Goal: Information Seeking & Learning: Learn about a topic

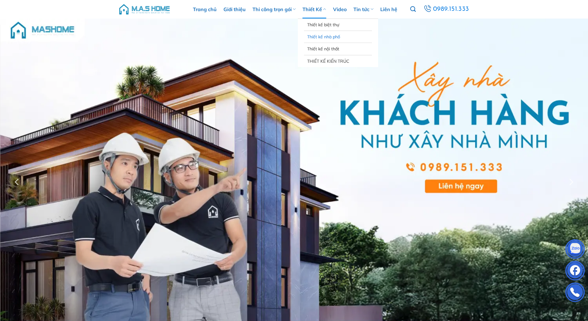
click at [316, 35] on link "Thiết kế nhà phố" at bounding box center [338, 37] width 62 height 12
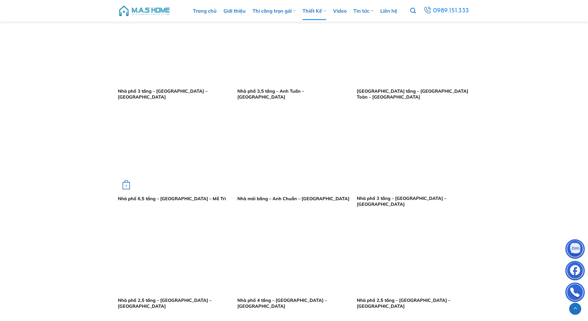
scroll to position [432, 0]
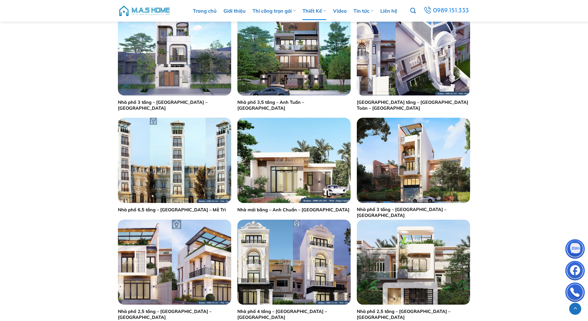
click at [161, 103] on link "Nhà phố 3 tầng – [GEOGRAPHIC_DATA] – [GEOGRAPHIC_DATA]" at bounding box center [174, 104] width 113 height 11
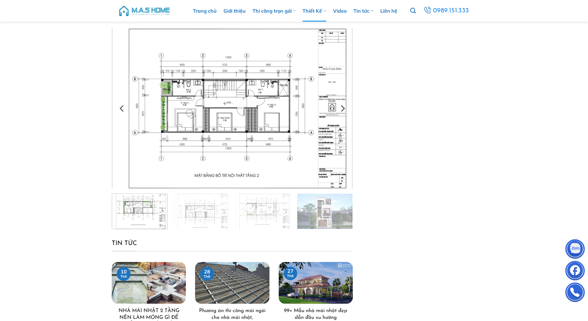
scroll to position [31, 0]
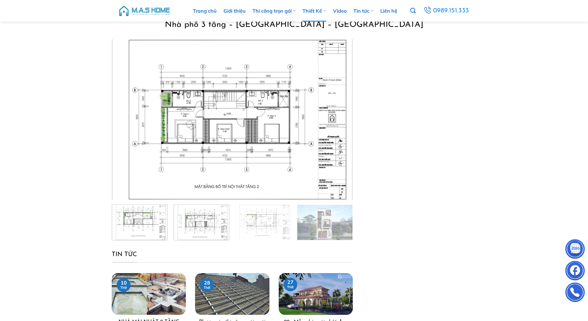
click at [204, 221] on img at bounding box center [201, 221] width 55 height 37
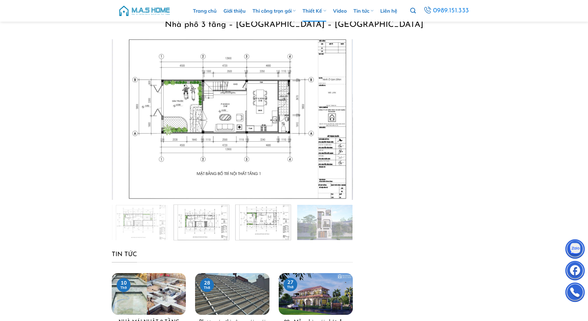
click at [258, 222] on img at bounding box center [263, 221] width 55 height 37
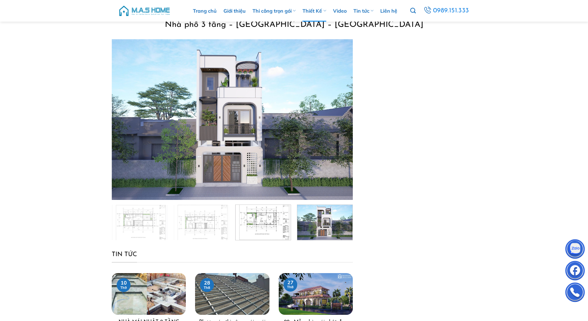
click at [320, 230] on img at bounding box center [324, 221] width 55 height 37
click at [342, 120] on icon "Next" at bounding box center [342, 119] width 11 height 11
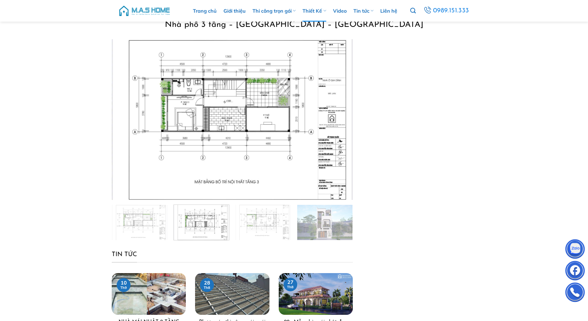
click at [209, 223] on img at bounding box center [201, 221] width 55 height 37
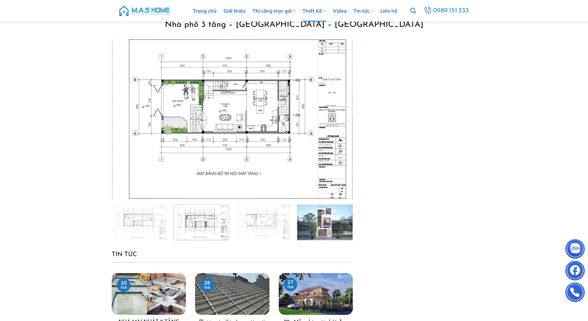
click at [317, 225] on img at bounding box center [324, 221] width 55 height 37
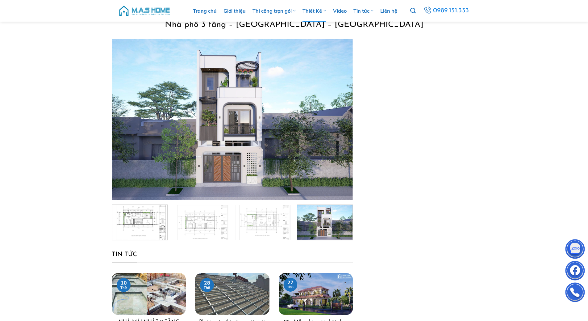
click at [141, 225] on img at bounding box center [139, 221] width 55 height 37
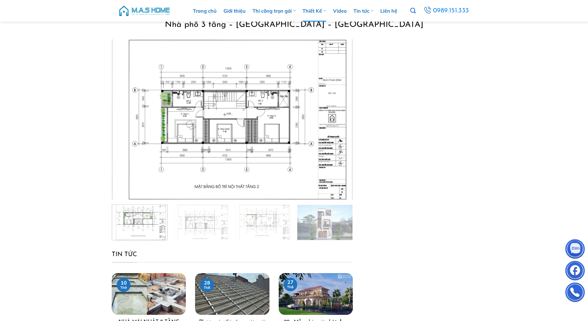
click at [151, 224] on img at bounding box center [139, 221] width 55 height 37
click at [193, 229] on img at bounding box center [201, 221] width 55 height 37
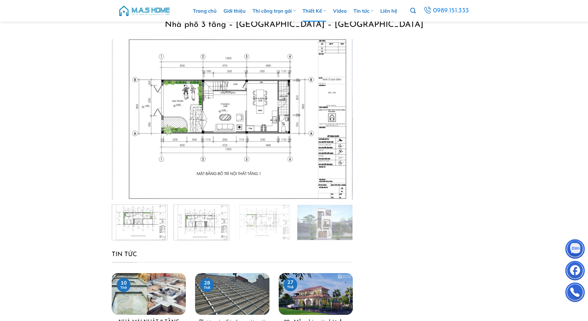
click at [135, 226] on img at bounding box center [139, 221] width 55 height 37
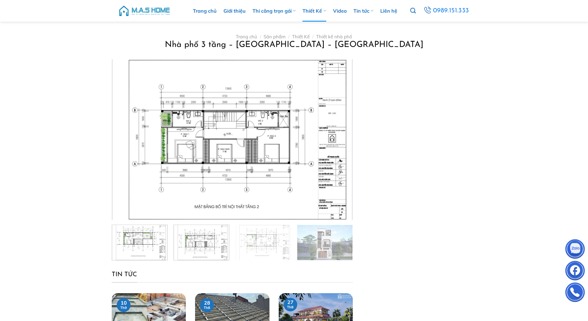
scroll to position [0, 0]
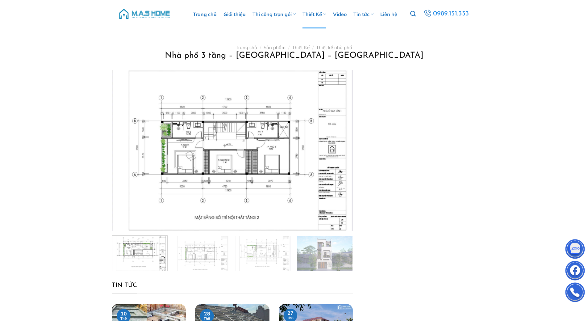
click at [140, 261] on img at bounding box center [139, 252] width 55 height 37
click at [204, 260] on img at bounding box center [201, 252] width 55 height 37
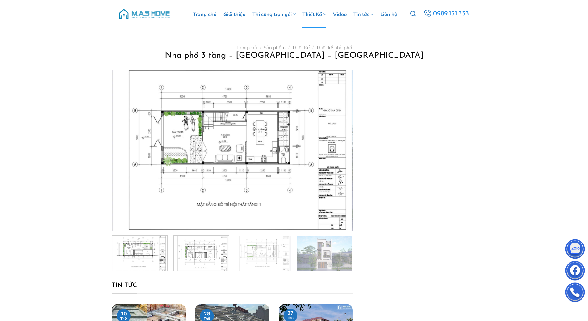
click at [136, 261] on img at bounding box center [139, 252] width 55 height 37
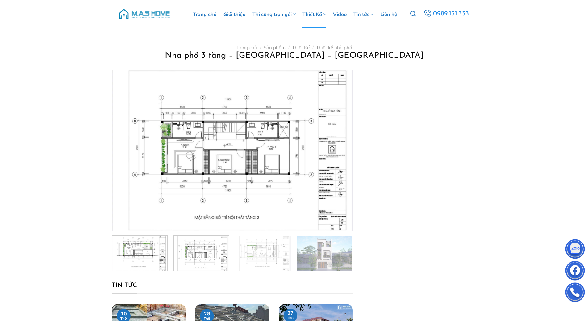
click at [208, 257] on img at bounding box center [201, 252] width 55 height 37
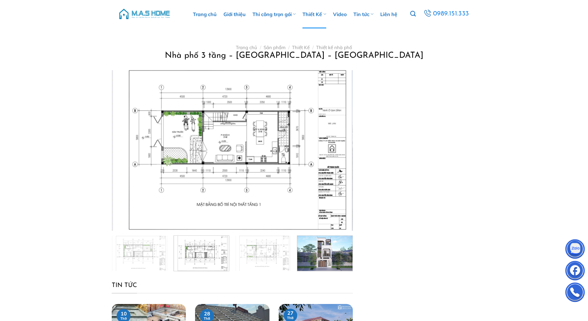
click at [320, 250] on img at bounding box center [324, 252] width 55 height 37
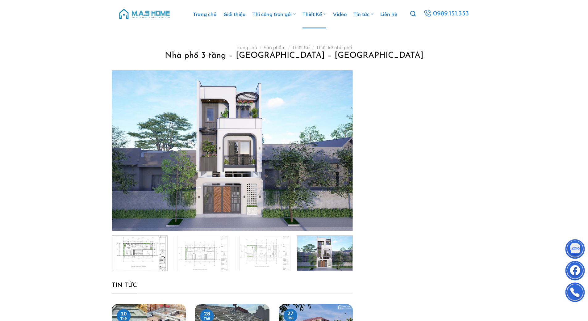
click at [145, 248] on img at bounding box center [139, 252] width 55 height 37
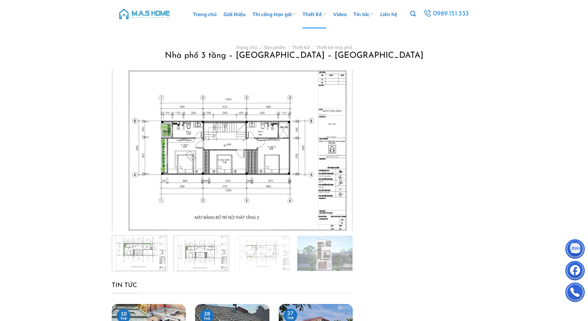
click at [209, 257] on img at bounding box center [201, 252] width 55 height 37
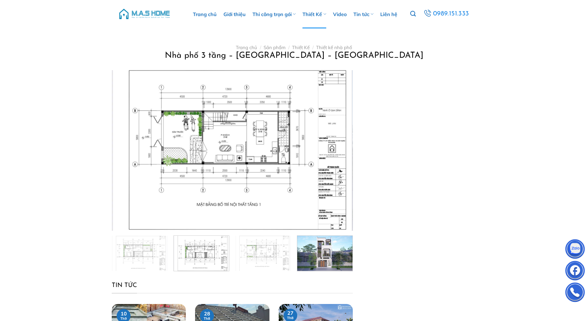
click at [338, 260] on img at bounding box center [324, 252] width 55 height 37
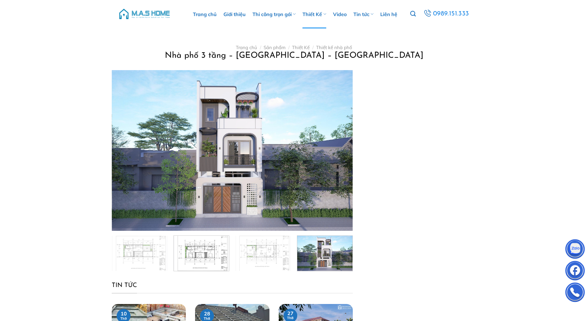
click at [199, 251] on img at bounding box center [201, 252] width 55 height 37
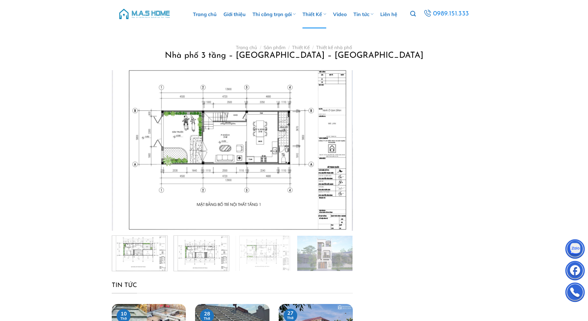
click at [143, 270] on img at bounding box center [139, 252] width 55 height 37
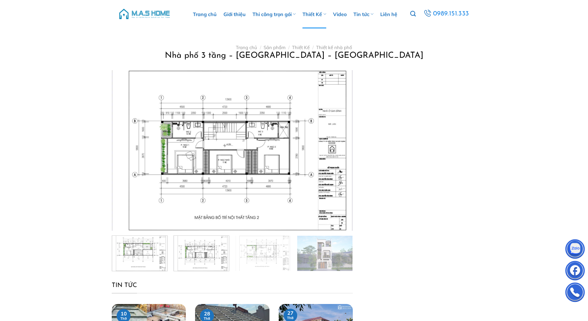
click at [203, 260] on img at bounding box center [201, 252] width 55 height 37
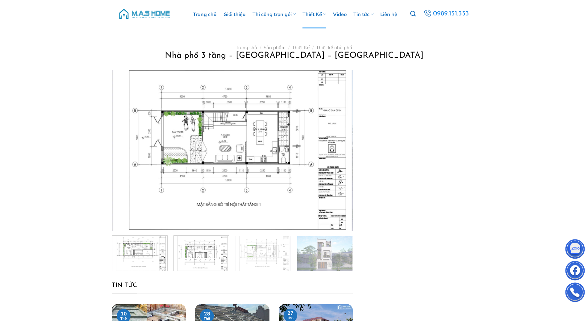
click at [138, 248] on img at bounding box center [139, 252] width 55 height 37
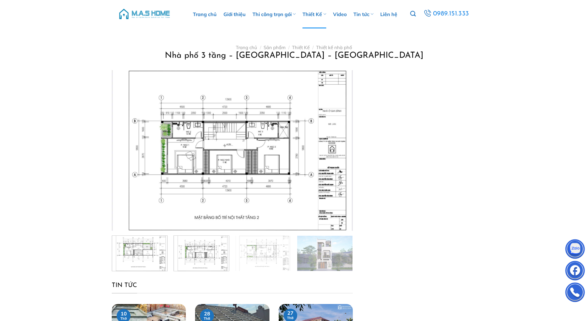
click at [208, 254] on img at bounding box center [201, 252] width 55 height 37
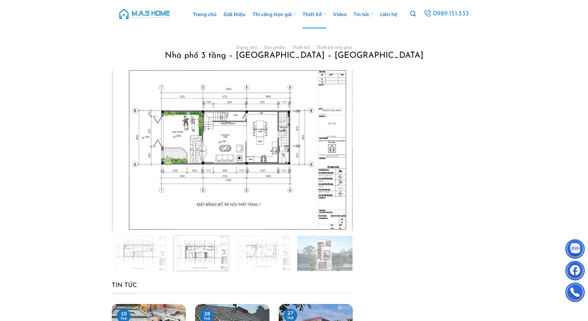
click at [212, 249] on img at bounding box center [201, 252] width 55 height 37
click at [152, 253] on img at bounding box center [139, 252] width 55 height 37
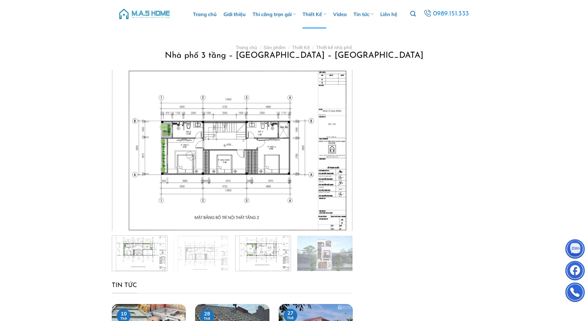
click at [273, 249] on img at bounding box center [263, 252] width 55 height 37
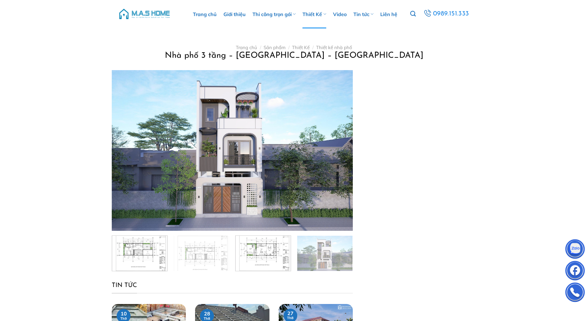
click at [149, 257] on img at bounding box center [139, 252] width 55 height 37
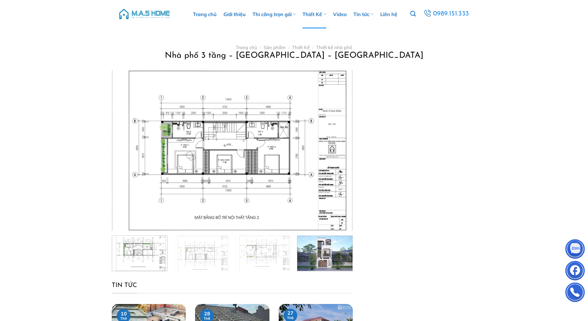
click at [323, 260] on img at bounding box center [324, 252] width 55 height 37
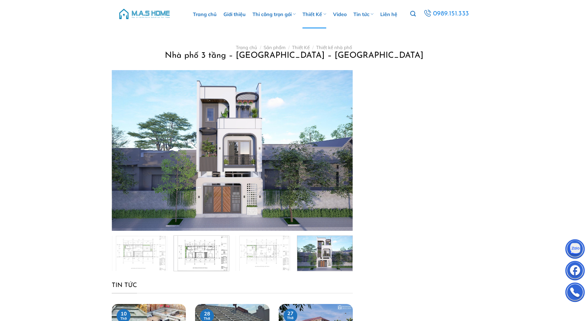
click at [209, 252] on img at bounding box center [201, 252] width 55 height 37
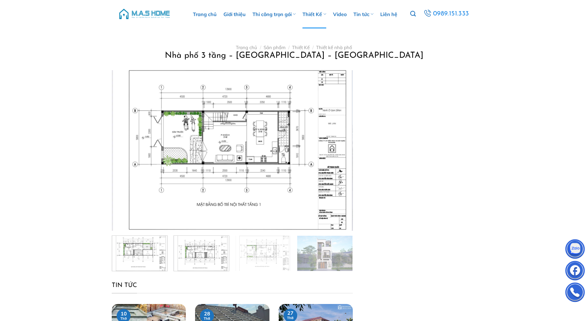
click at [149, 257] on img at bounding box center [139, 252] width 55 height 37
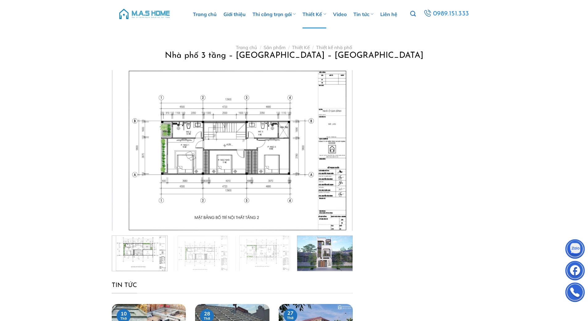
click at [304, 255] on img at bounding box center [324, 252] width 55 height 37
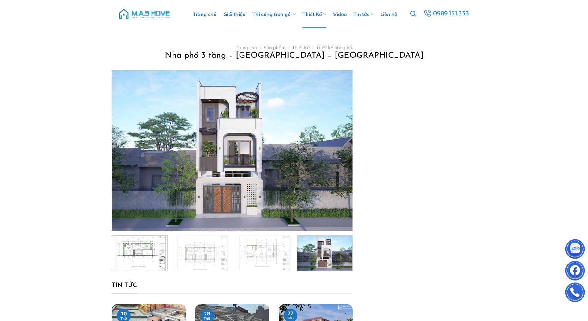
click at [131, 254] on img at bounding box center [139, 252] width 55 height 37
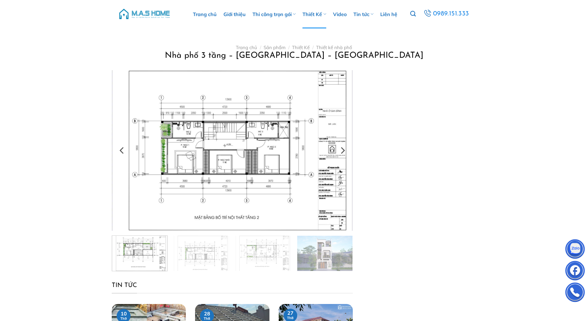
click at [233, 161] on img at bounding box center [232, 150] width 241 height 161
click at [271, 248] on img at bounding box center [263, 252] width 55 height 37
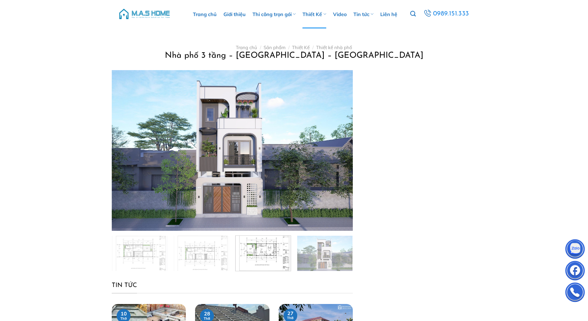
click at [271, 261] on img at bounding box center [263, 252] width 55 height 37
click at [279, 255] on img at bounding box center [263, 252] width 55 height 37
click at [265, 257] on img at bounding box center [263, 252] width 55 height 37
click at [222, 260] on img at bounding box center [201, 252] width 55 height 37
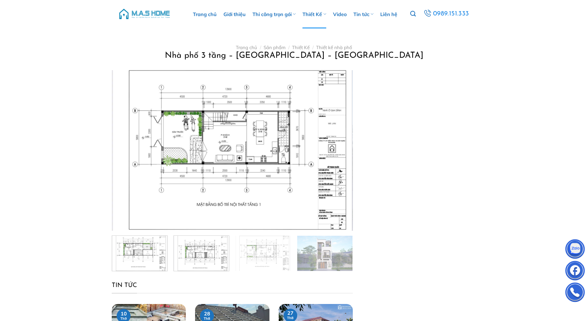
click at [163, 255] on img at bounding box center [139, 252] width 55 height 37
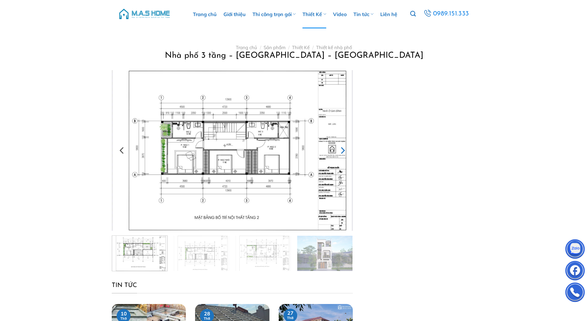
click at [341, 150] on icon "Next" at bounding box center [342, 150] width 11 height 11
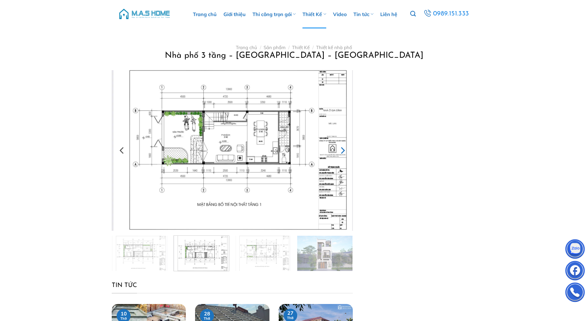
click at [341, 149] on icon "Next" at bounding box center [342, 150] width 11 height 11
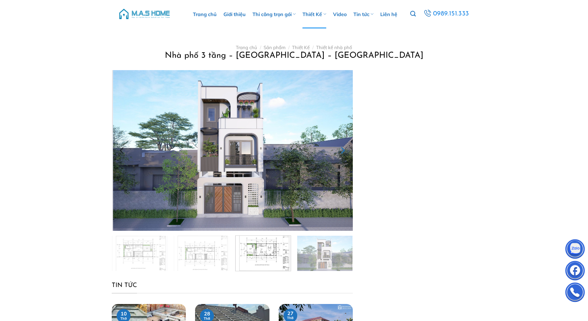
click at [341, 149] on icon "Next" at bounding box center [342, 150] width 11 height 11
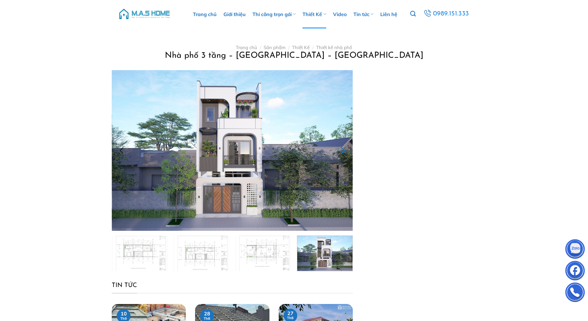
click at [341, 149] on icon "Next" at bounding box center [342, 150] width 11 height 11
